Goal: Task Accomplishment & Management: Manage account settings

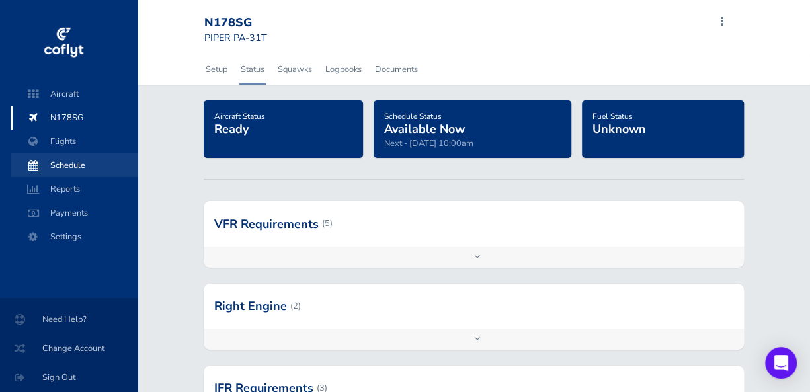
click at [86, 161] on span "Schedule" at bounding box center [74, 165] width 101 height 24
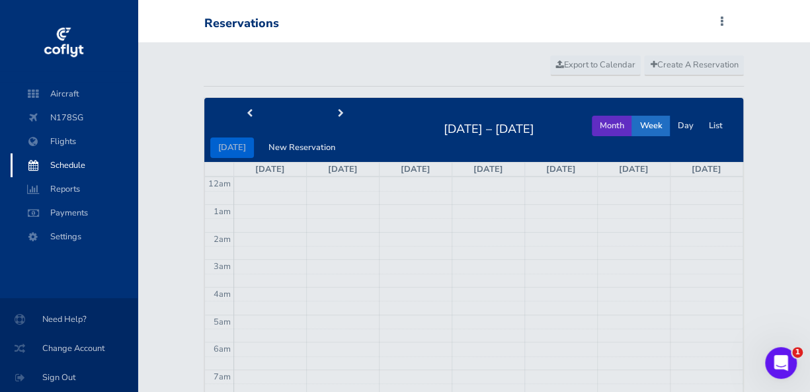
click at [600, 130] on button "Month" at bounding box center [612, 126] width 40 height 21
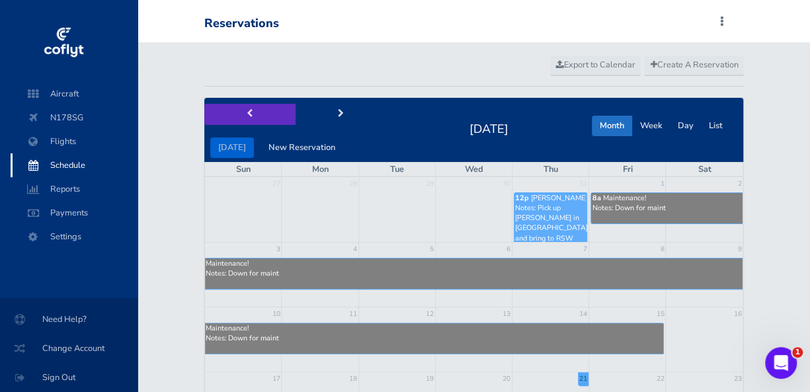
click at [254, 115] on button "prev" at bounding box center [249, 114] width 91 height 21
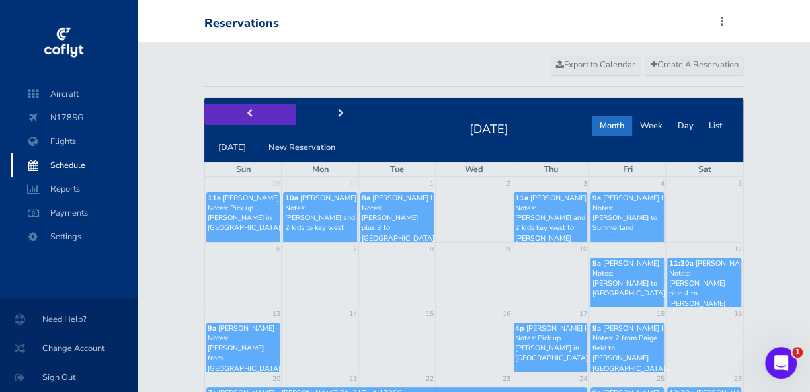
click at [253, 111] on button "prev" at bounding box center [249, 114] width 91 height 21
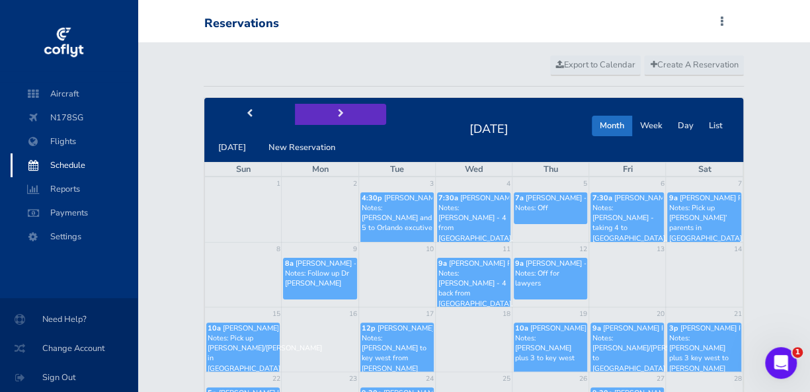
click at [330, 110] on button "next" at bounding box center [340, 114] width 91 height 21
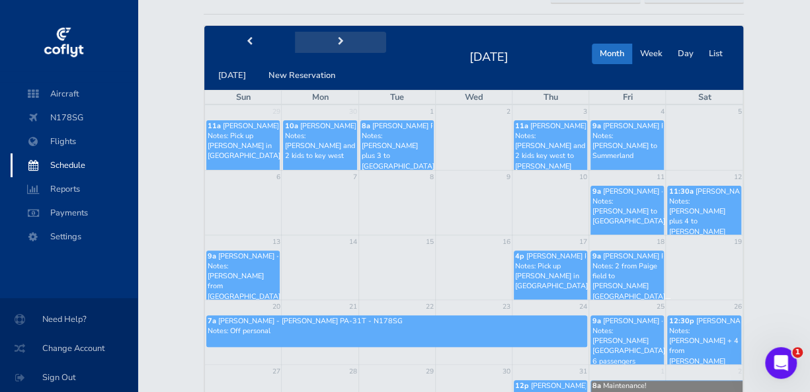
scroll to position [89, 0]
